Goal: Transaction & Acquisition: Register for event/course

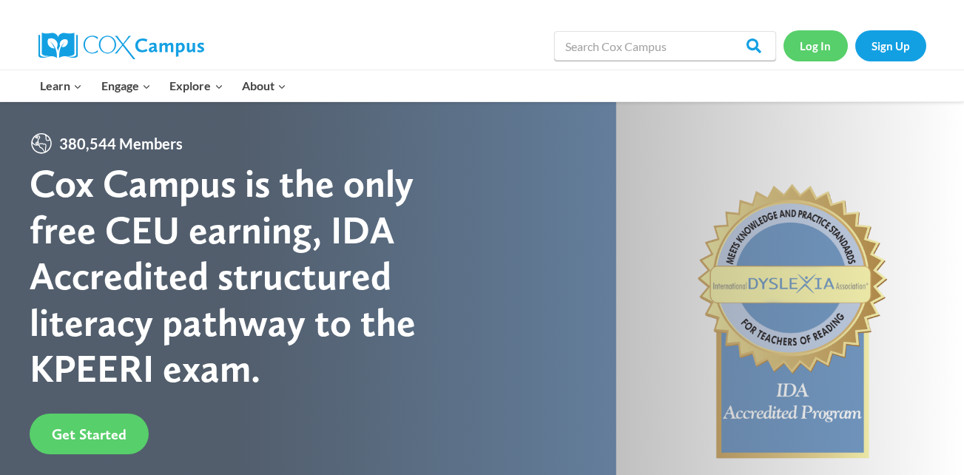
click at [810, 41] on link "Log In" at bounding box center [816, 45] width 64 height 30
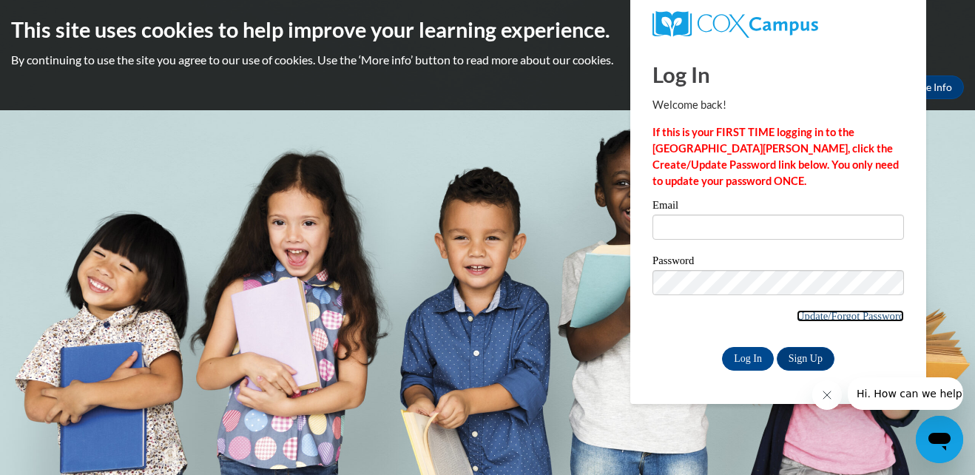
click at [849, 313] on link "Update/Forgot Password" at bounding box center [850, 316] width 107 height 12
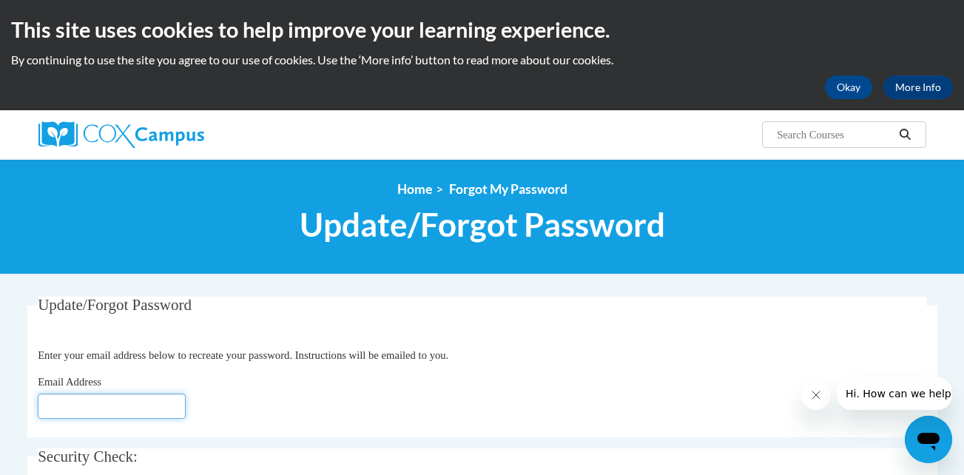
click at [155, 404] on input "Email Address" at bounding box center [112, 406] width 148 height 25
type input "kwelborn1@my.athens.edu"
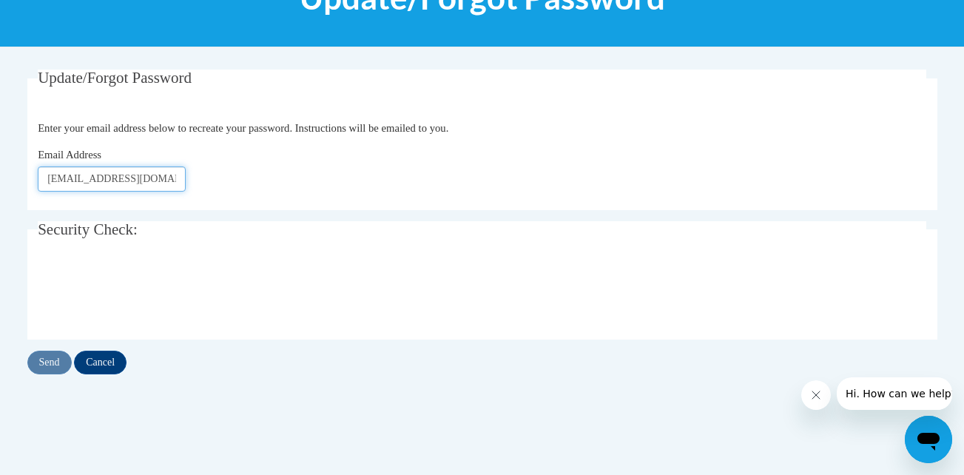
scroll to position [228, 0]
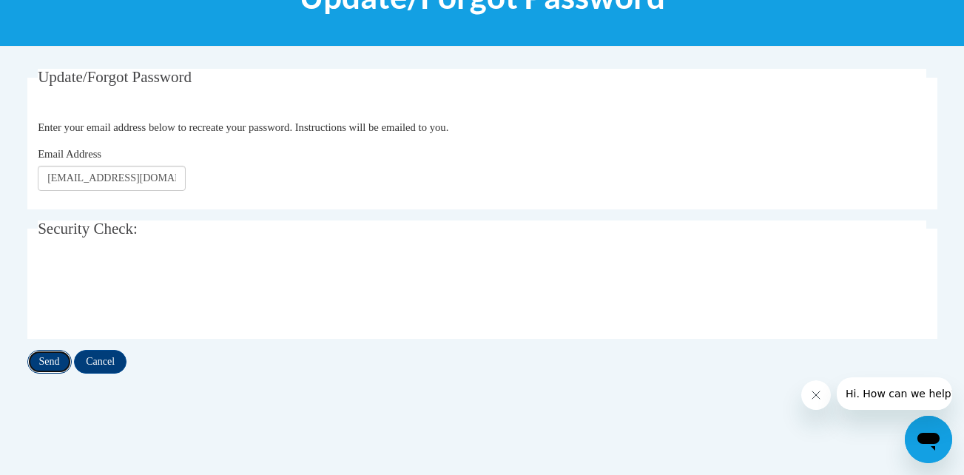
click at [47, 361] on input "Send" at bounding box center [49, 362] width 44 height 24
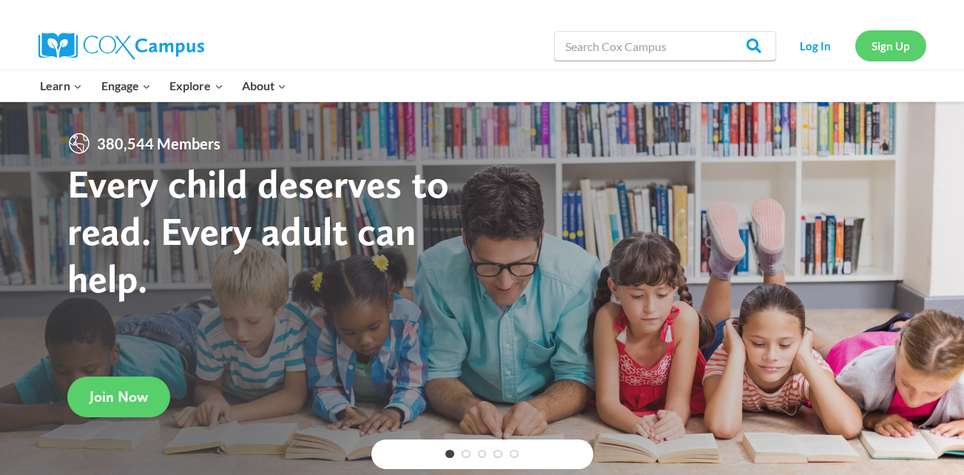
click at [888, 42] on link "Sign Up" at bounding box center [891, 45] width 71 height 30
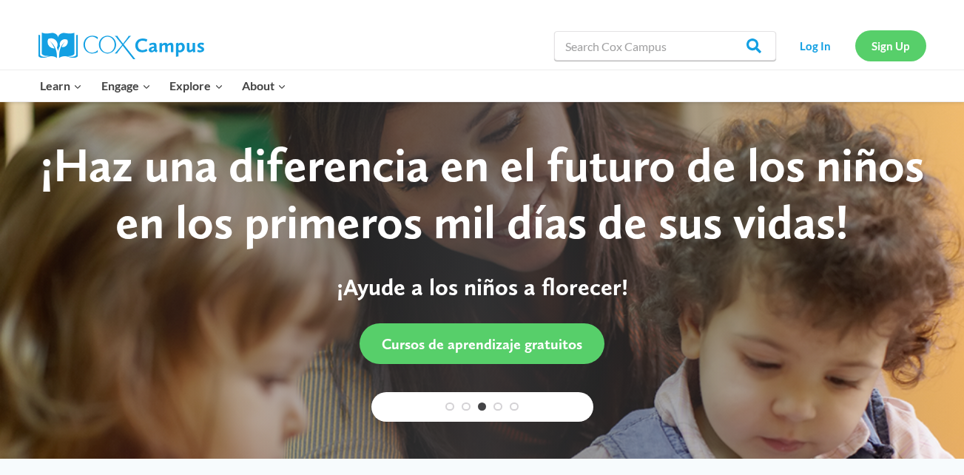
click at [913, 53] on link "Sign Up" at bounding box center [891, 45] width 71 height 30
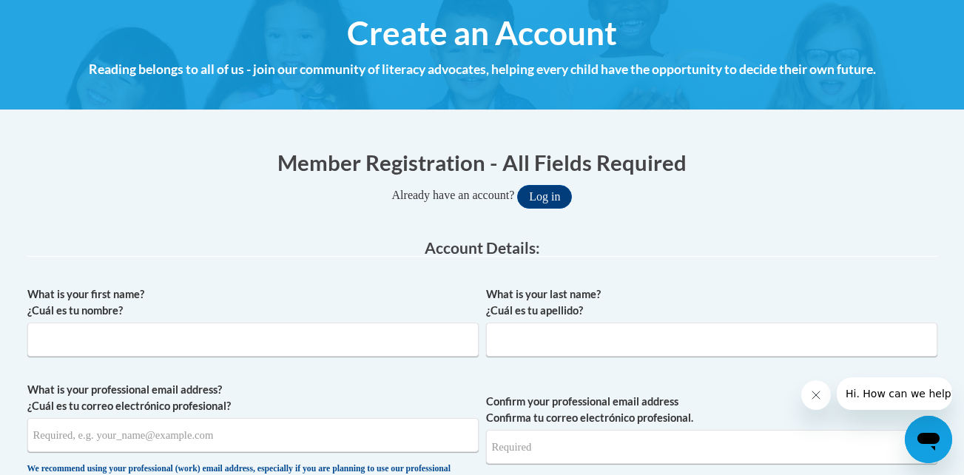
scroll to position [172, 0]
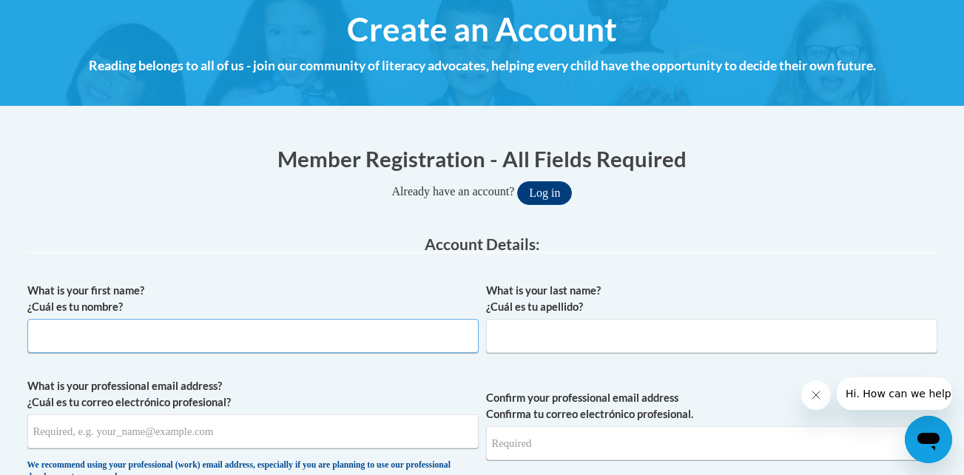
click at [252, 340] on input "What is your first name? ¿Cuál es tu nombre?" at bounding box center [252, 336] width 451 height 34
type input "Kylee"
click at [526, 340] on input "What is your last name? ¿Cuál es tu apellido?" at bounding box center [711, 336] width 451 height 34
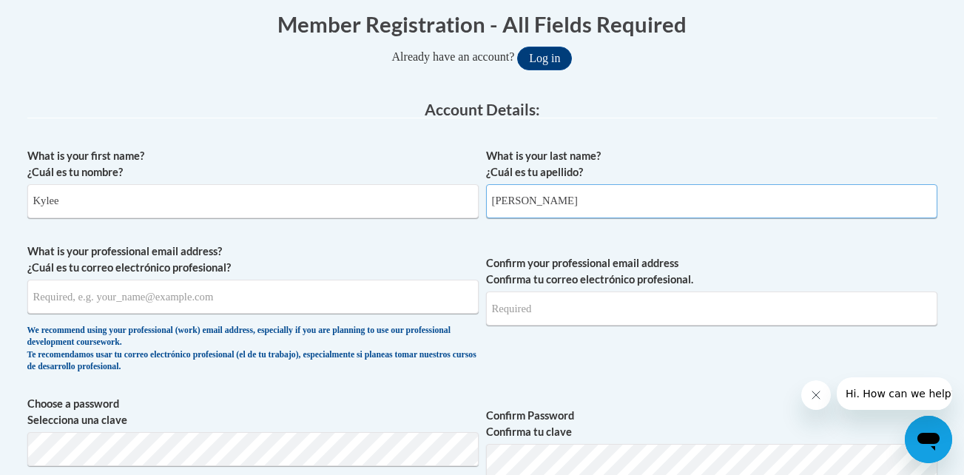
scroll to position [309, 0]
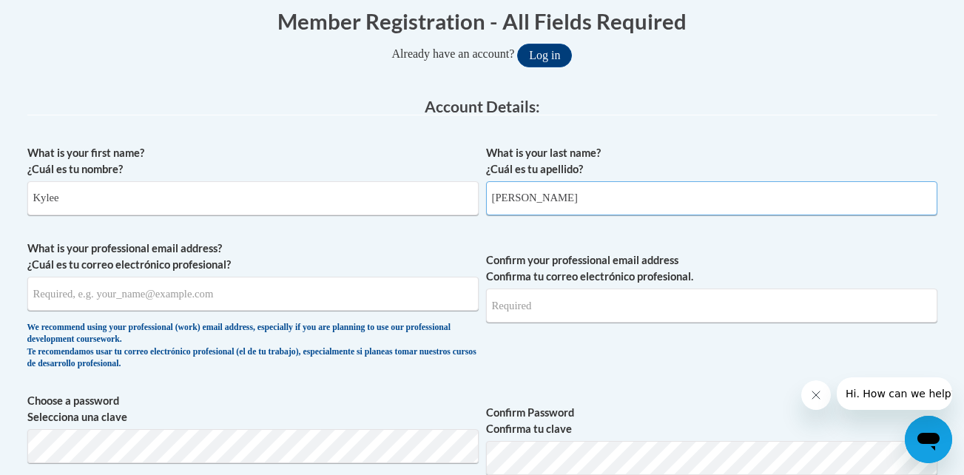
type input "[PERSON_NAME]"
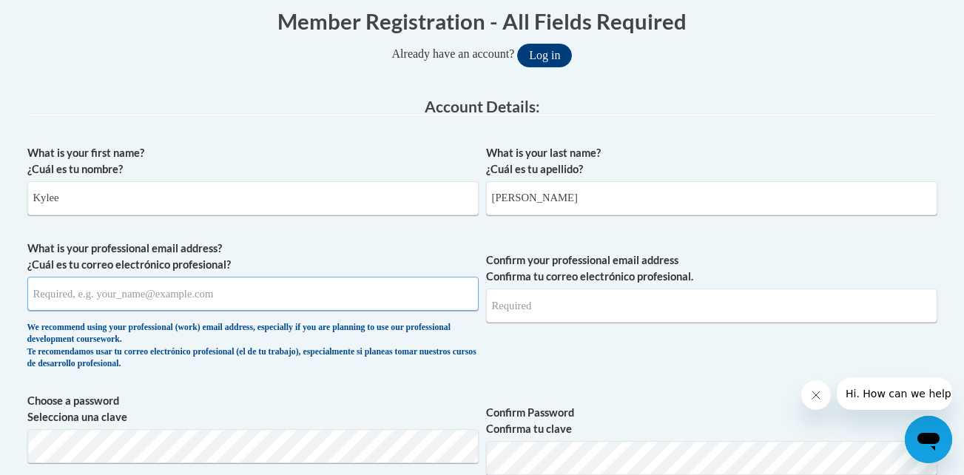
click at [264, 287] on input "What is your professional email address? ¿Cuál es tu correo electrónico profesi…" at bounding box center [252, 294] width 451 height 34
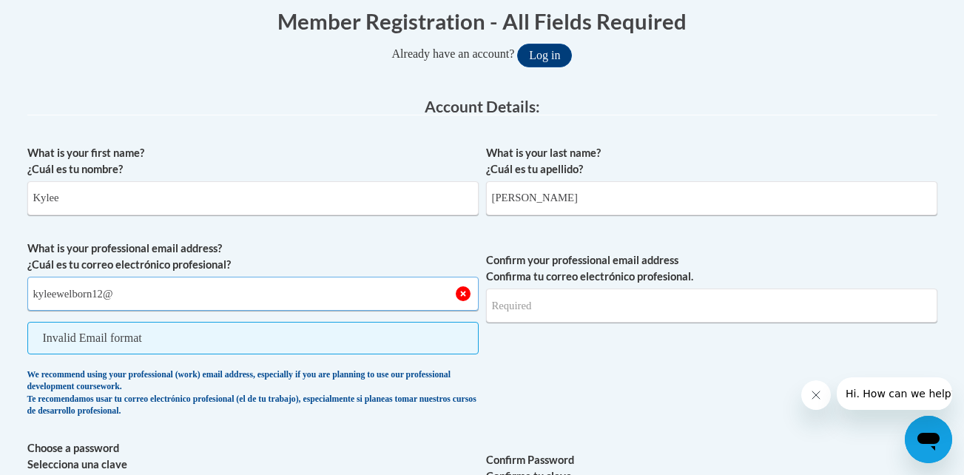
type input "[EMAIL_ADDRESS][DOMAIN_NAME]"
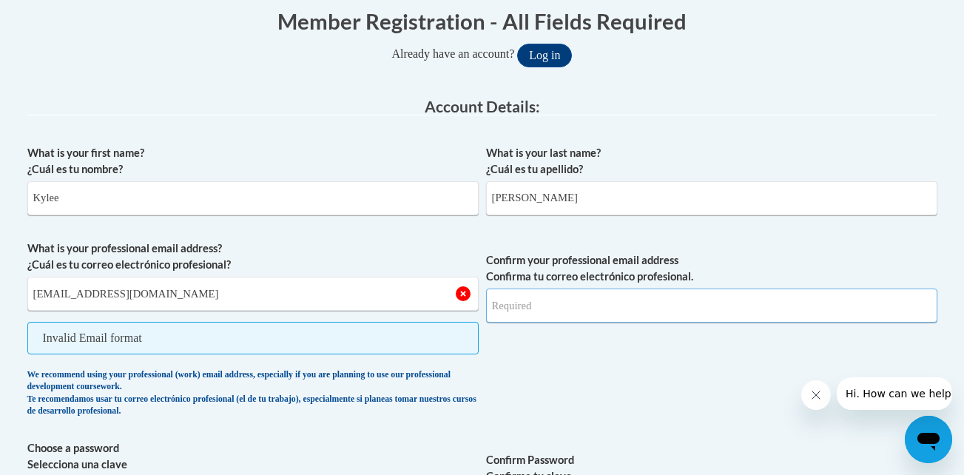
type input "[EMAIL_ADDRESS][DOMAIN_NAME]"
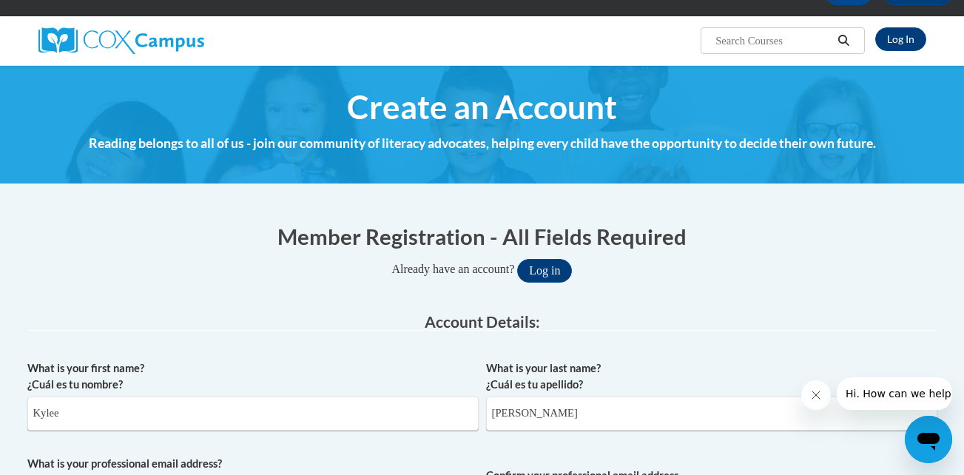
scroll to position [0, 0]
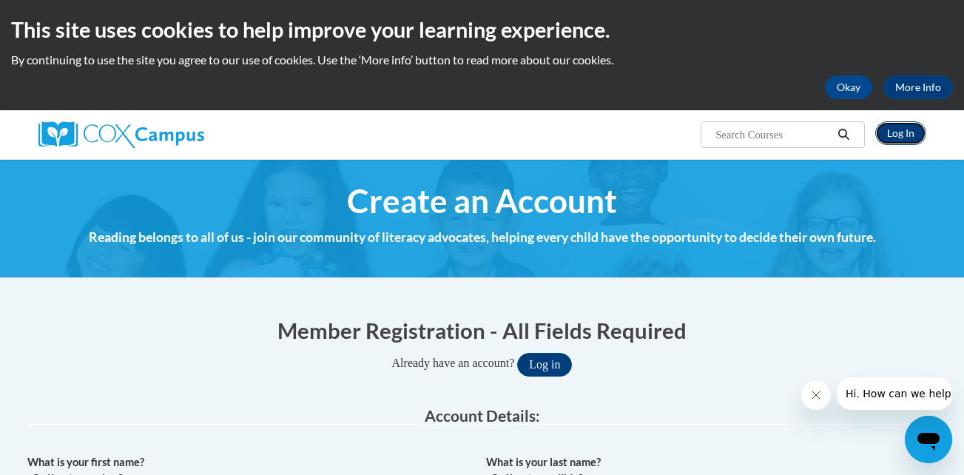
click at [910, 132] on link "Log In" at bounding box center [901, 133] width 51 height 24
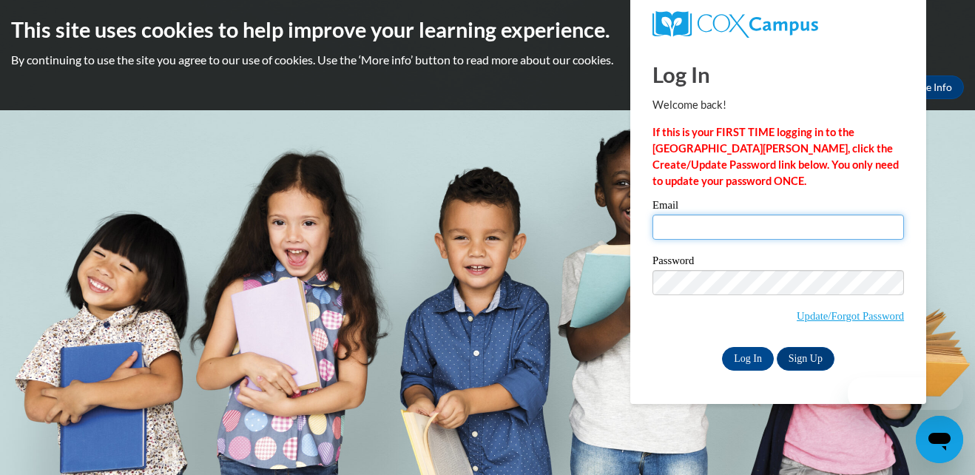
click at [731, 224] on input "Email" at bounding box center [779, 227] width 252 height 25
type input "[EMAIL_ADDRESS][DOMAIN_NAME]"
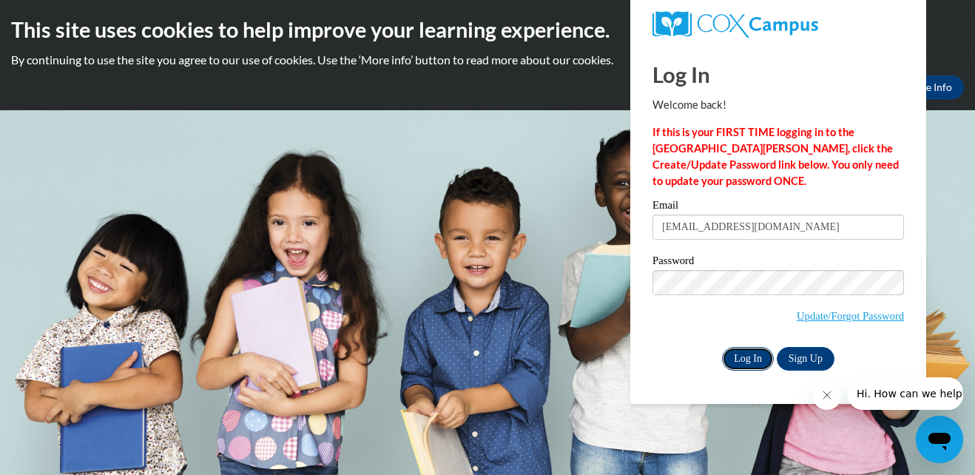
click at [756, 357] on input "Log In" at bounding box center [748, 359] width 52 height 24
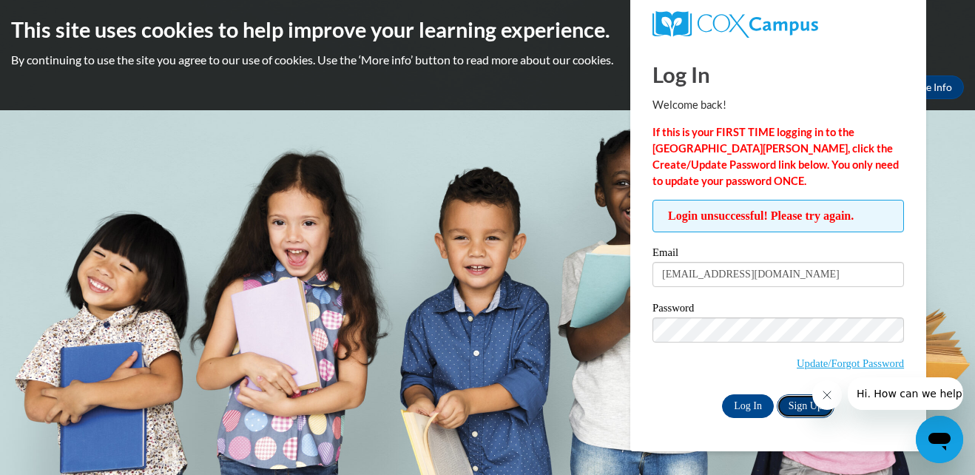
click at [799, 403] on link "Sign Up" at bounding box center [806, 406] width 58 height 24
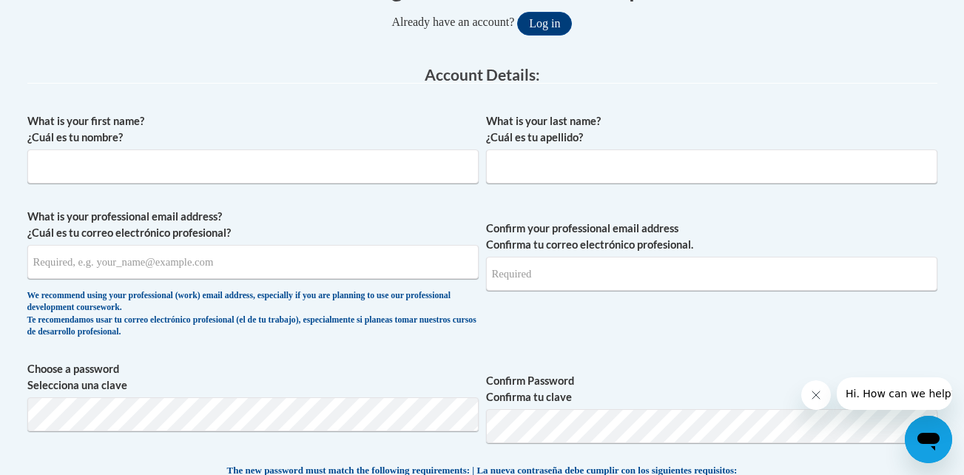
scroll to position [342, 0]
click at [411, 173] on input "What is your first name? ¿Cuál es tu nombre?" at bounding box center [252, 166] width 451 height 34
type input "Kylee"
type input "[PERSON_NAME]"
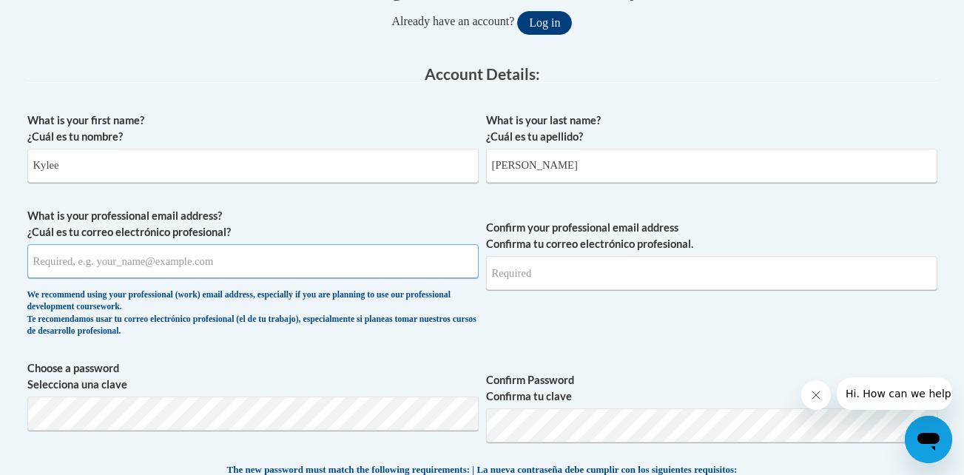
type input "[EMAIL_ADDRESS][DOMAIN_NAME]"
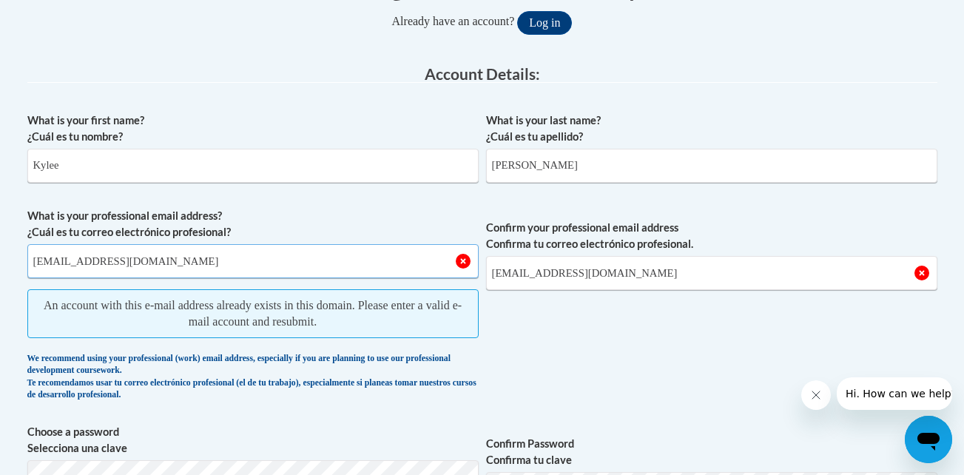
drag, startPoint x: 229, startPoint y: 263, endPoint x: -3, endPoint y: 255, distance: 231.8
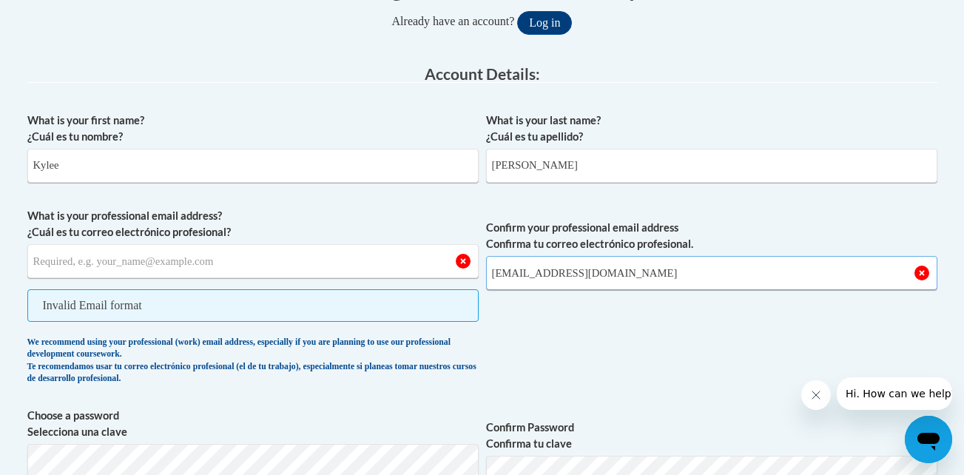
drag, startPoint x: 680, startPoint y: 280, endPoint x: 467, endPoint y: 276, distance: 213.2
click at [467, 276] on span "What is your professional email address? ¿Cuál es tu correo electrónico profesi…" at bounding box center [482, 300] width 910 height 184
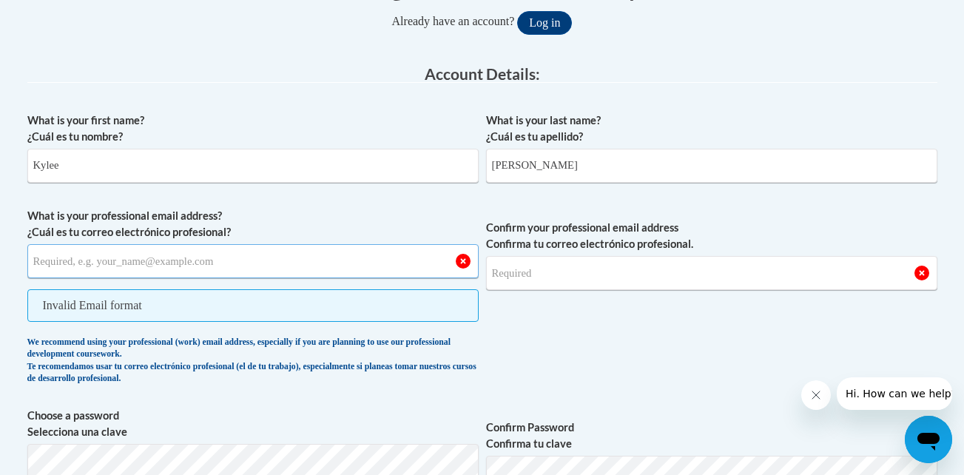
click at [432, 265] on input "What is your professional email address? ¿Cuál es tu correo electrónico profesi…" at bounding box center [252, 261] width 451 height 34
type input "[EMAIL_ADDRESS][DOMAIN_NAME]"
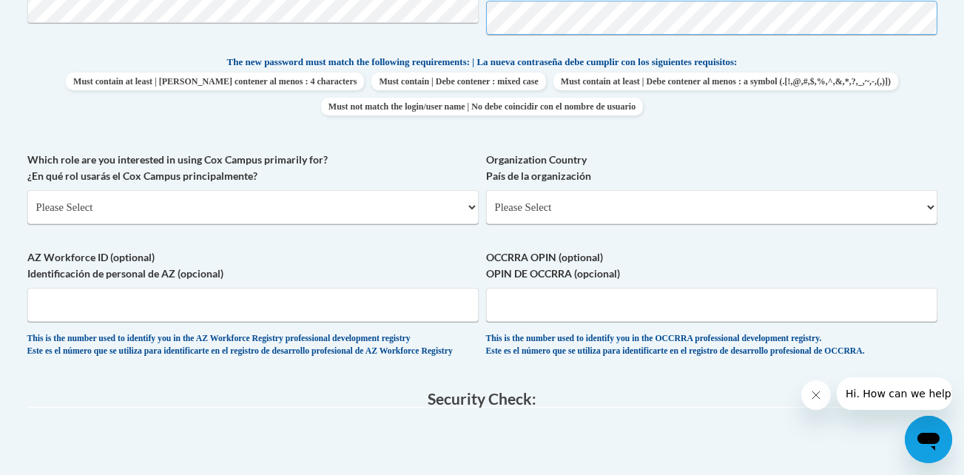
scroll to position [750, 0]
click at [465, 206] on select "Please Select College/University | Colegio/Universidad Community/Nonprofit Part…" at bounding box center [252, 206] width 451 height 34
select select "5a18ea06-2b54-4451-96f2-d152daf9eac5"
click at [27, 189] on select "Please Select College/University | Colegio/Universidad Community/Nonprofit Part…" at bounding box center [252, 206] width 451 height 34
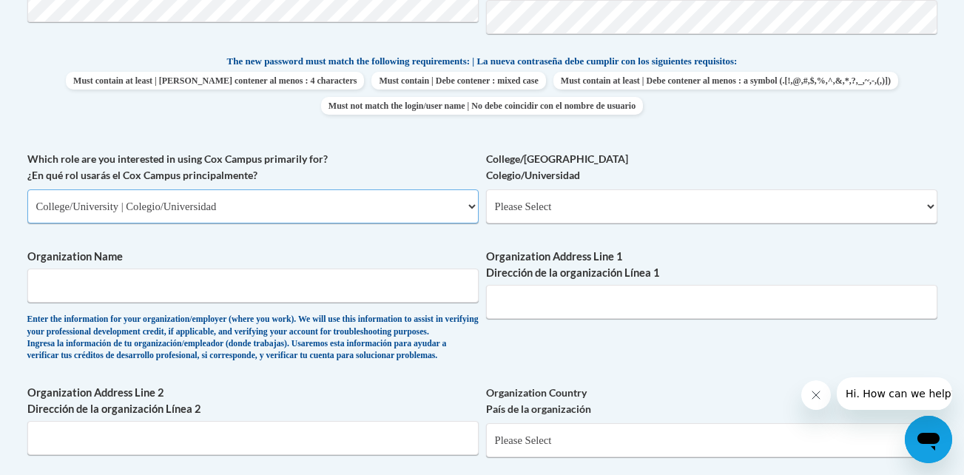
click at [469, 204] on select "Please Select College/University | Colegio/Universidad Community/Nonprofit Part…" at bounding box center [252, 206] width 451 height 34
click at [869, 205] on select "Please Select College/University Staff | Empleado universitario College/Univers…" at bounding box center [711, 206] width 451 height 34
select select "99b32b07-cffc-426c-8bf6-0cd77760d84b"
click at [486, 189] on select "Please Select College/University Staff | Empleado universitario College/Univers…" at bounding box center [711, 206] width 451 height 34
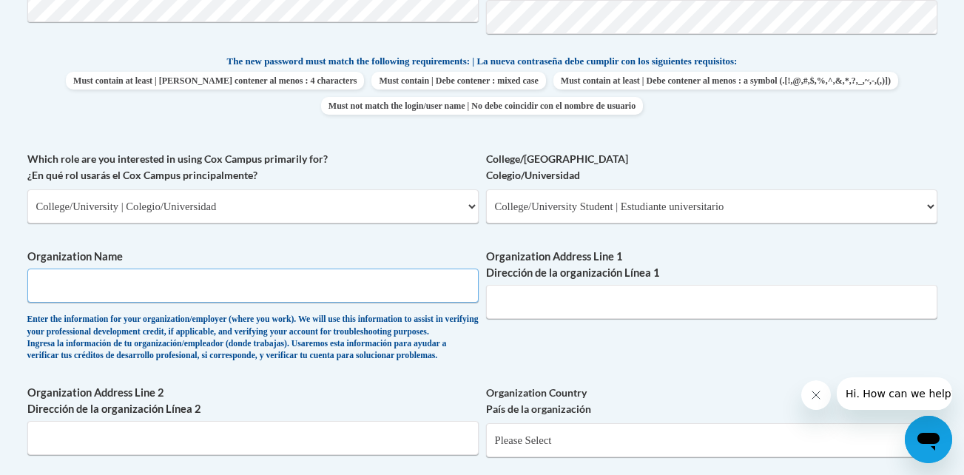
click at [243, 280] on input "Organization Name" at bounding box center [252, 286] width 451 height 34
type input "a"
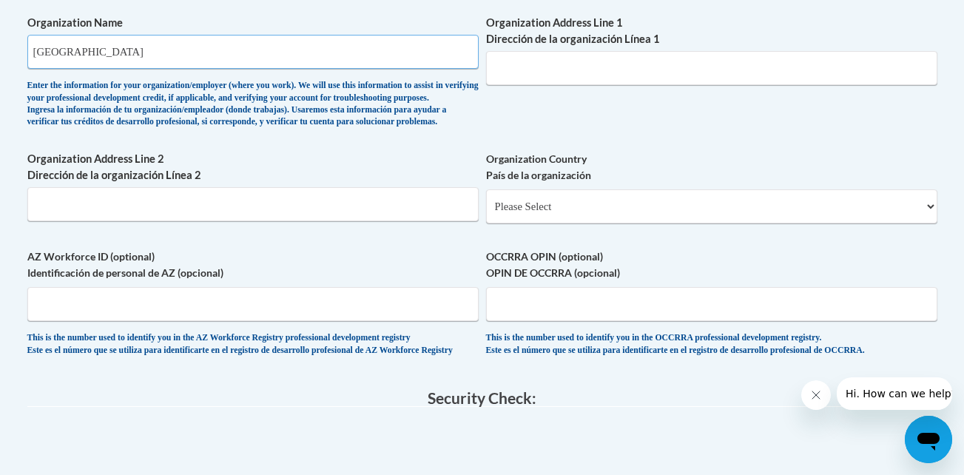
scroll to position [985, 0]
type input "[GEOGRAPHIC_DATA]"
click at [612, 223] on select "Please Select [GEOGRAPHIC_DATA] | [GEOGRAPHIC_DATA] Outside of [GEOGRAPHIC_DATA…" at bounding box center [711, 206] width 451 height 34
select select "ad49bcad-a171-4b2e-b99c-48b446064914"
click at [486, 212] on select "Please Select [GEOGRAPHIC_DATA] | [GEOGRAPHIC_DATA] Outside of [GEOGRAPHIC_DATA…" at bounding box center [711, 206] width 451 height 34
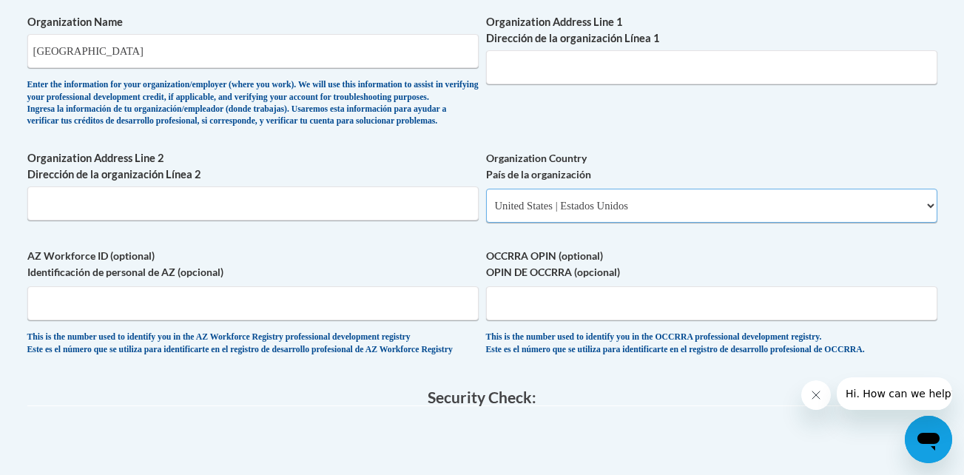
select select
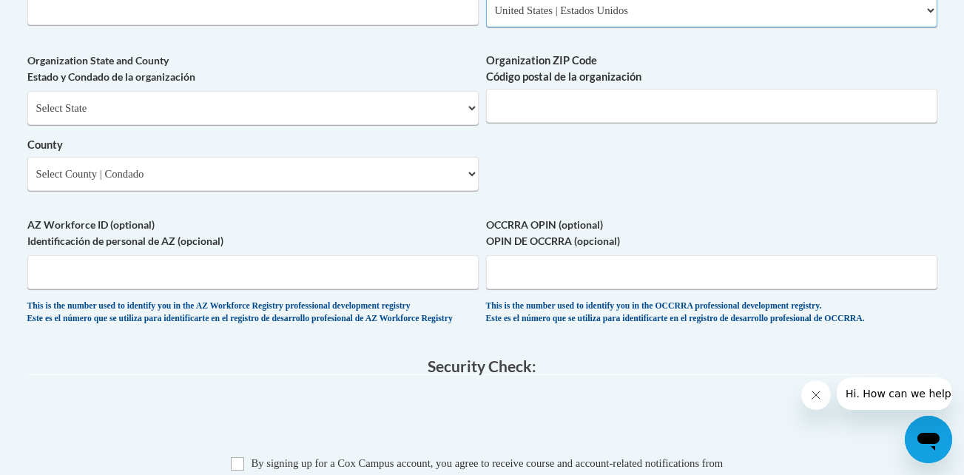
scroll to position [1181, 0]
